Goal: Information Seeking & Learning: Learn about a topic

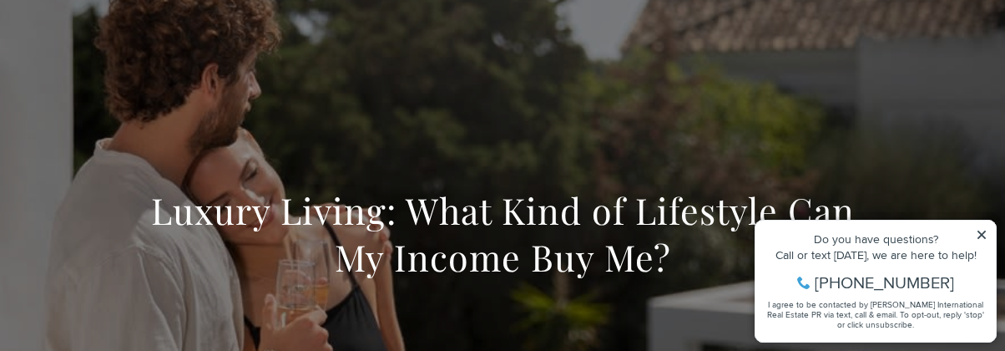
click at [974, 230] on div "Do you have questions? Call or text [DATE], we are here to help! [PHONE_NUMBER]…" at bounding box center [876, 280] width 240 height 121
click at [984, 235] on icon at bounding box center [982, 235] width 12 height 12
click at [983, 233] on icon at bounding box center [982, 234] width 8 height 8
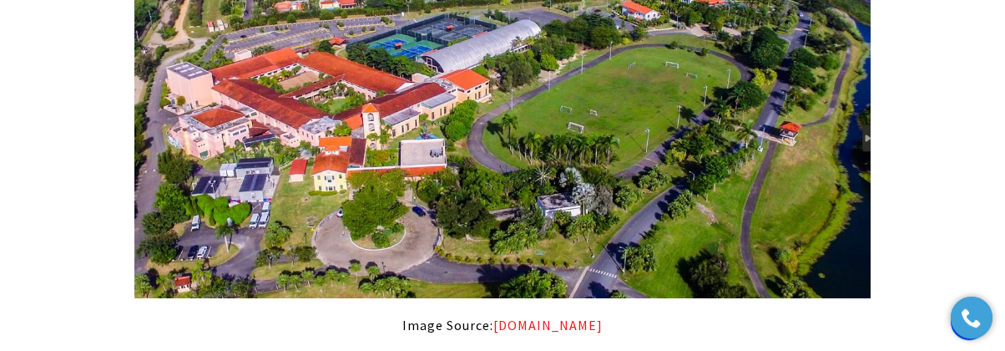
scroll to position [13413, 0]
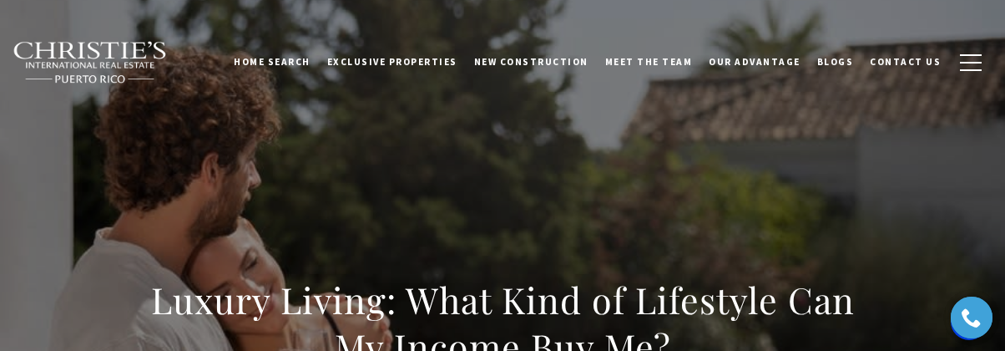
click at [330, 154] on div "Luxury Living: What Kind of Lifestyle Can My Income Buy Me?" at bounding box center [502, 333] width 1005 height 501
